Goal: Information Seeking & Learning: Learn about a topic

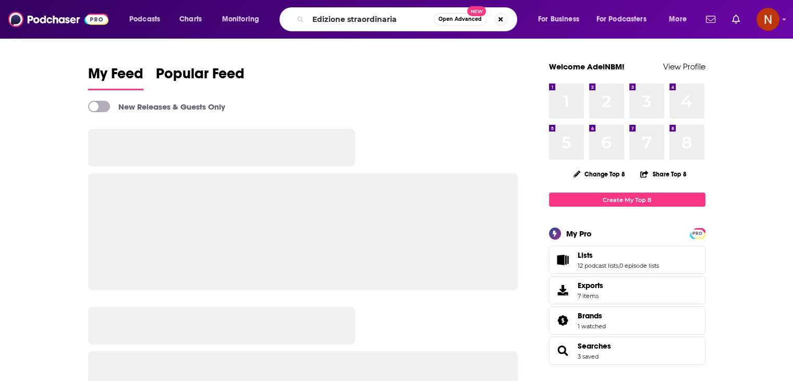
type input "Edizione straordinaria"
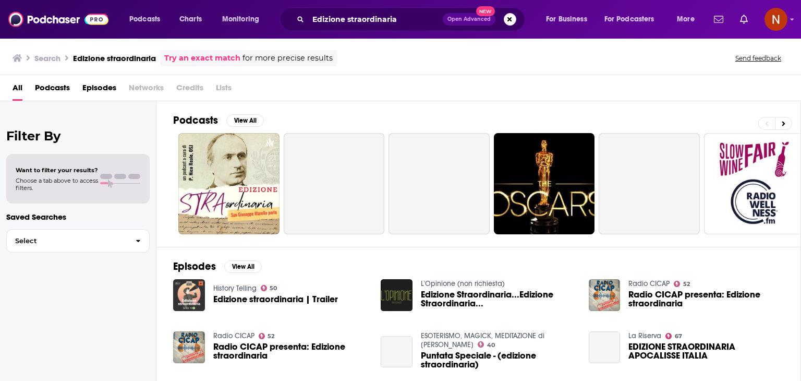
click at [179, 286] on img "Edizione straordinaria | Trailer" at bounding box center [189, 295] width 32 height 32
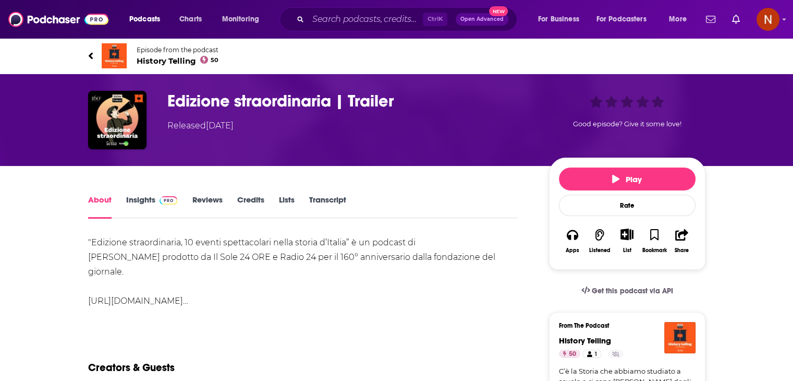
click at [129, 197] on link "Insights" at bounding box center [152, 207] width 52 height 24
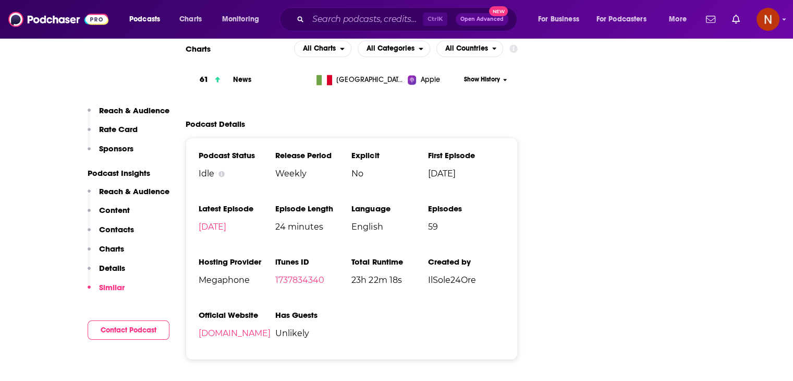
scroll to position [1569, 0]
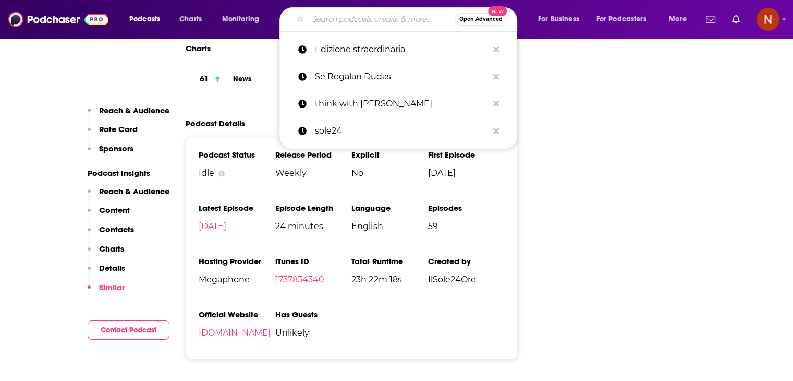
click at [419, 19] on input "Search podcasts, credits, & more..." at bounding box center [381, 19] width 147 height 17
paste input "Market Mover"
type input "Market Mover"
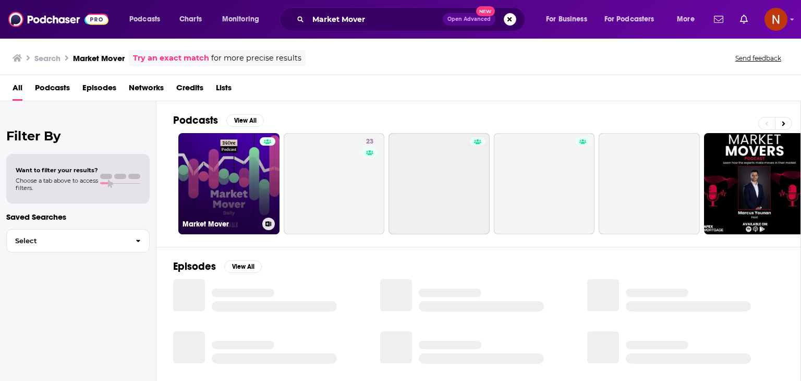
click at [238, 196] on link "Market Mover" at bounding box center [228, 183] width 101 height 101
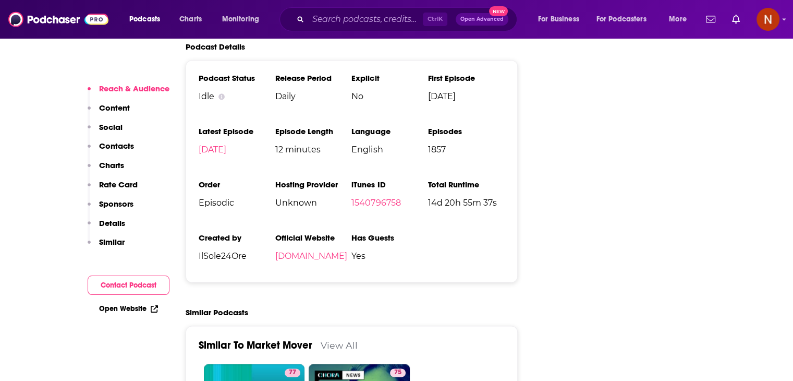
scroll to position [1481, 0]
